Goal: Check status: Check status

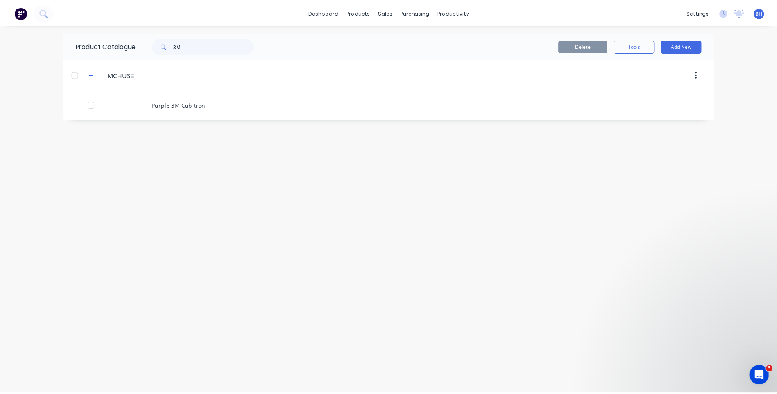
scroll to position [85, 0]
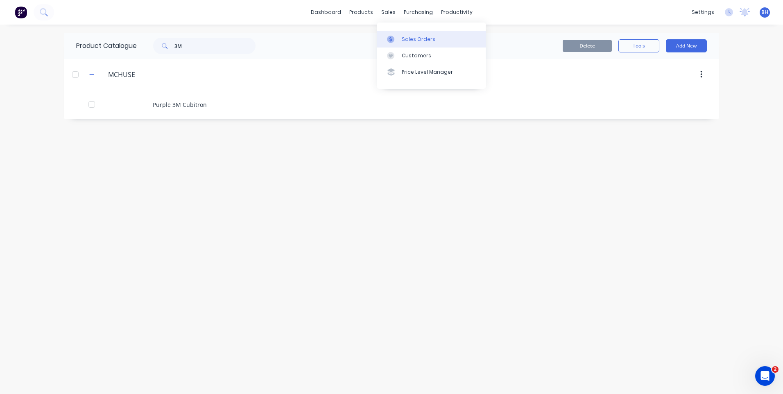
click at [410, 36] on div "Sales Orders" at bounding box center [419, 39] width 34 height 7
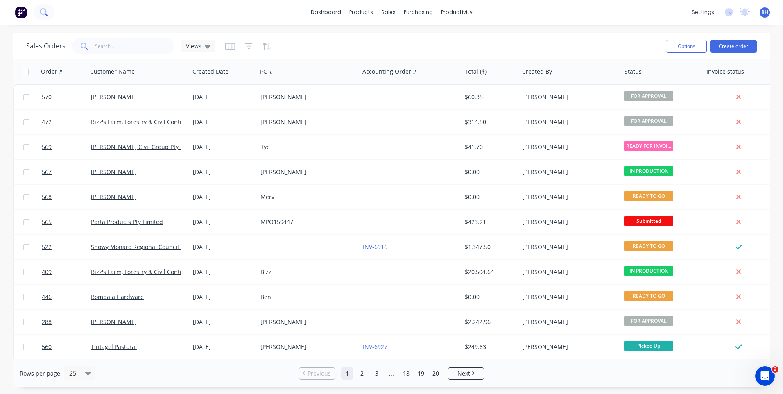
click at [44, 9] on icon at bounding box center [43, 11] width 7 height 7
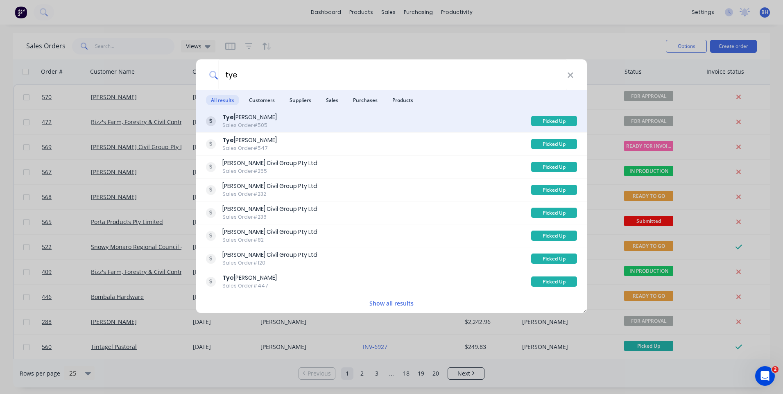
type input "tye"
click at [366, 120] on div "[PERSON_NAME] Sales Order #505" at bounding box center [368, 121] width 325 height 16
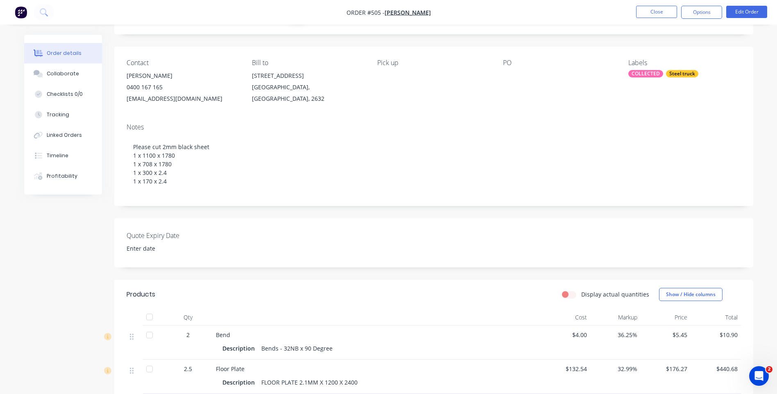
scroll to position [41, 0]
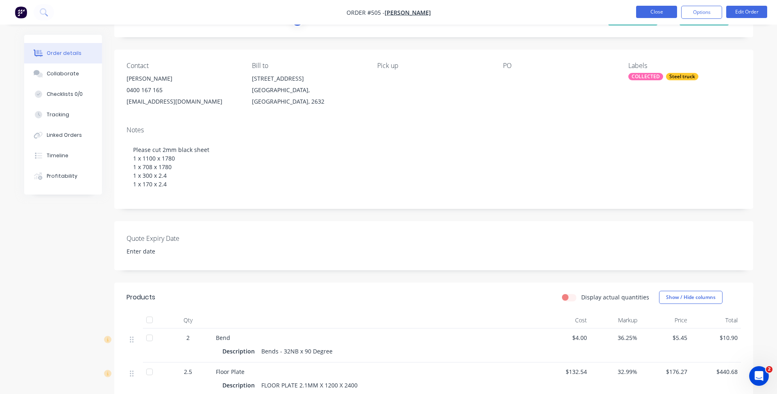
click at [645, 9] on button "Close" at bounding box center [656, 12] width 41 height 12
